Goal: Task Accomplishment & Management: Manage account settings

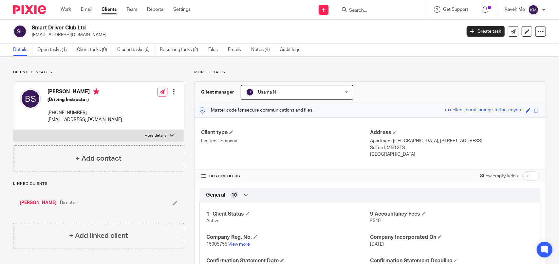
click at [380, 13] on input "Search" at bounding box center [377, 11] width 59 height 6
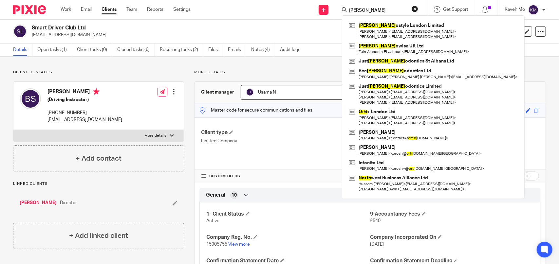
type input "orth"
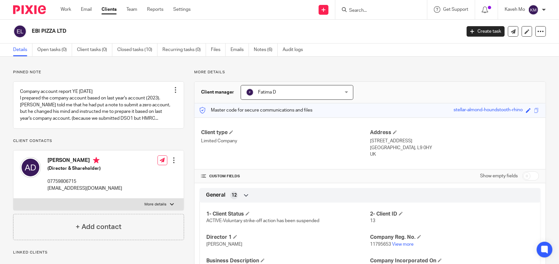
click at [27, 7] on img at bounding box center [29, 9] width 33 height 9
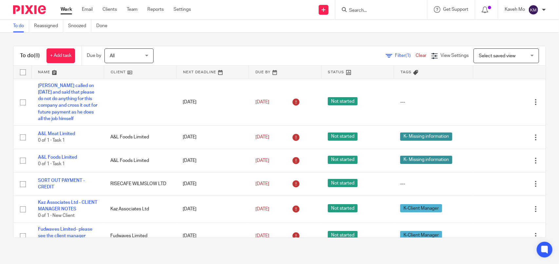
click at [386, 10] on input "Search" at bounding box center [377, 11] width 59 height 6
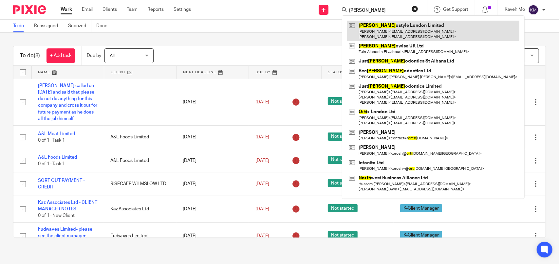
type input "orth"
click at [382, 34] on link at bounding box center [433, 31] width 172 height 20
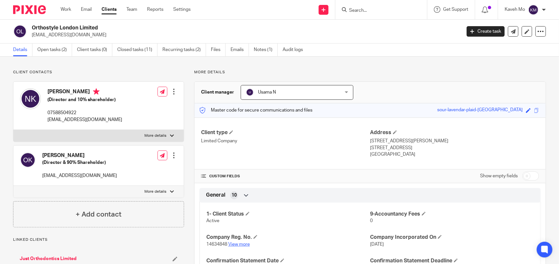
click at [239, 244] on link "View more" at bounding box center [239, 244] width 22 height 5
click at [110, 10] on link "Clients" at bounding box center [108, 9] width 15 height 7
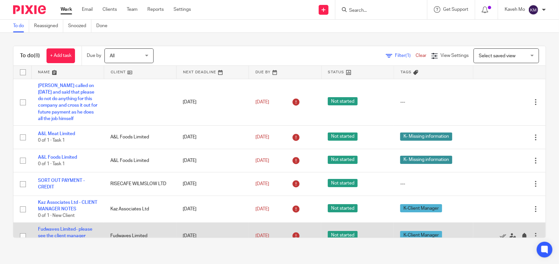
scroll to position [64, 0]
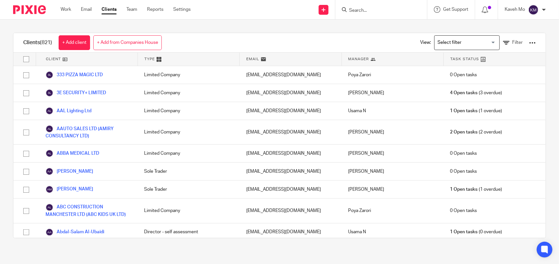
click at [215, 47] on div "Clients (821) + Add client + Add from Companies House View: Loading... Filter" at bounding box center [279, 43] width 532 height 20
click at [503, 42] on icon at bounding box center [506, 43] width 7 height 7
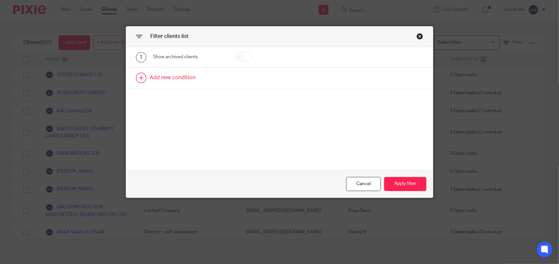
click at [169, 82] on link at bounding box center [279, 78] width 307 height 20
click at [200, 82] on div "Field" at bounding box center [184, 80] width 53 height 14
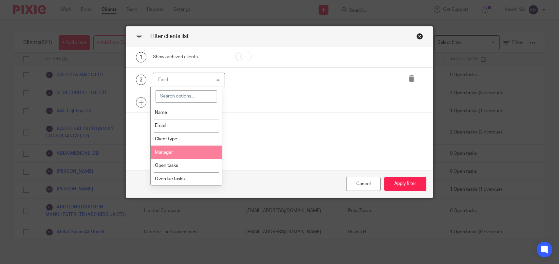
click at [179, 149] on li "Manager" at bounding box center [186, 152] width 71 height 13
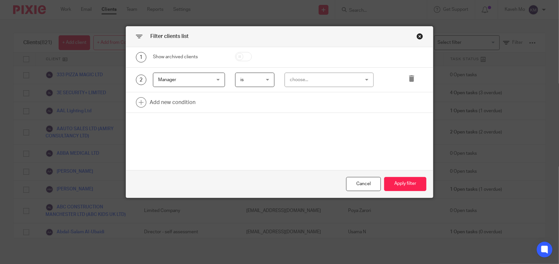
click at [339, 87] on div "2 Manager Manager Name Email Client type Manager Open tasks Overdue tasks 1- Cl…" at bounding box center [279, 80] width 307 height 25
click at [342, 80] on div "choose..." at bounding box center [323, 80] width 67 height 14
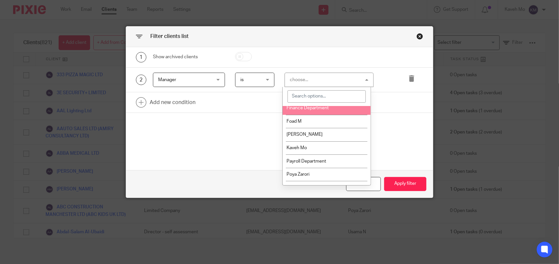
scroll to position [119, 0]
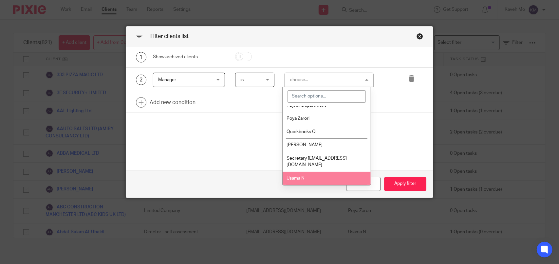
click at [304, 178] on li "Usama N" at bounding box center [327, 178] width 88 height 13
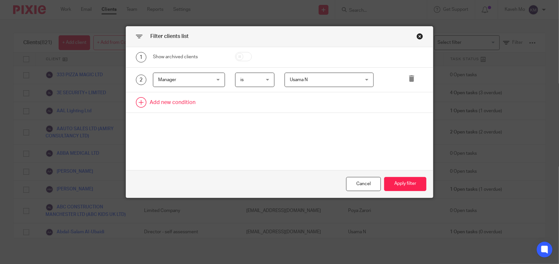
click at [175, 101] on link at bounding box center [279, 102] width 307 height 20
click at [183, 103] on div "Field" at bounding box center [184, 105] width 53 height 14
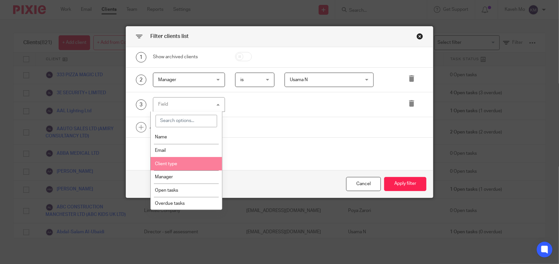
click at [183, 159] on li "Client type" at bounding box center [186, 163] width 71 height 13
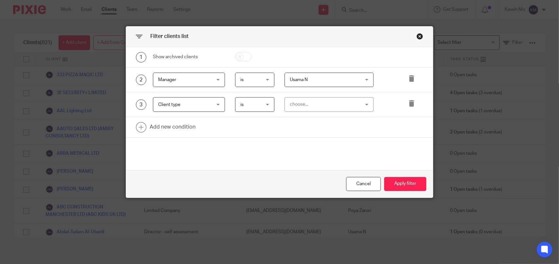
click at [329, 98] on div "choose..." at bounding box center [323, 105] width 67 height 14
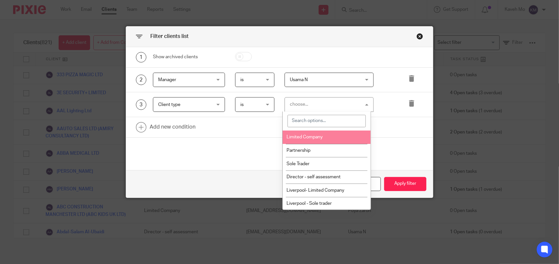
click at [323, 137] on li "Limited Company" at bounding box center [327, 137] width 88 height 13
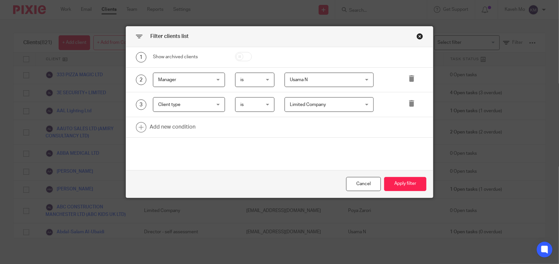
drag, startPoint x: 352, startPoint y: 138, endPoint x: 359, endPoint y: 141, distance: 8.3
click at [353, 138] on div "1 Show archived clients 2 Manager Manager Name Email Client type Manager Open t…" at bounding box center [279, 108] width 307 height 123
click at [401, 190] on button "Apply filter" at bounding box center [405, 184] width 42 height 14
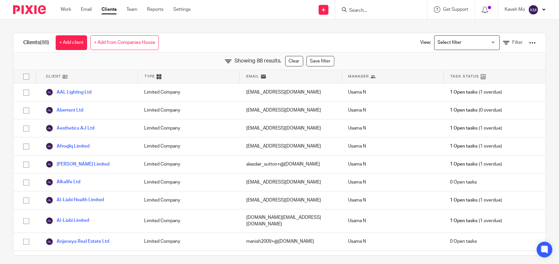
click at [529, 43] on div at bounding box center [532, 43] width 7 height 7
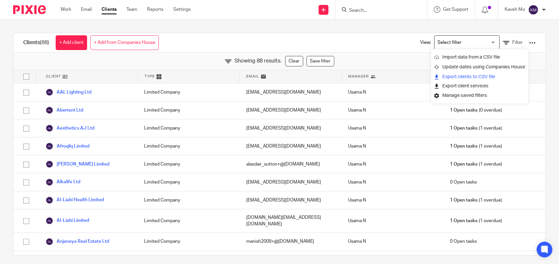
click at [468, 79] on link "Export clients to CSV file" at bounding box center [479, 77] width 91 height 10
